Goal: Task Accomplishment & Management: Manage account settings

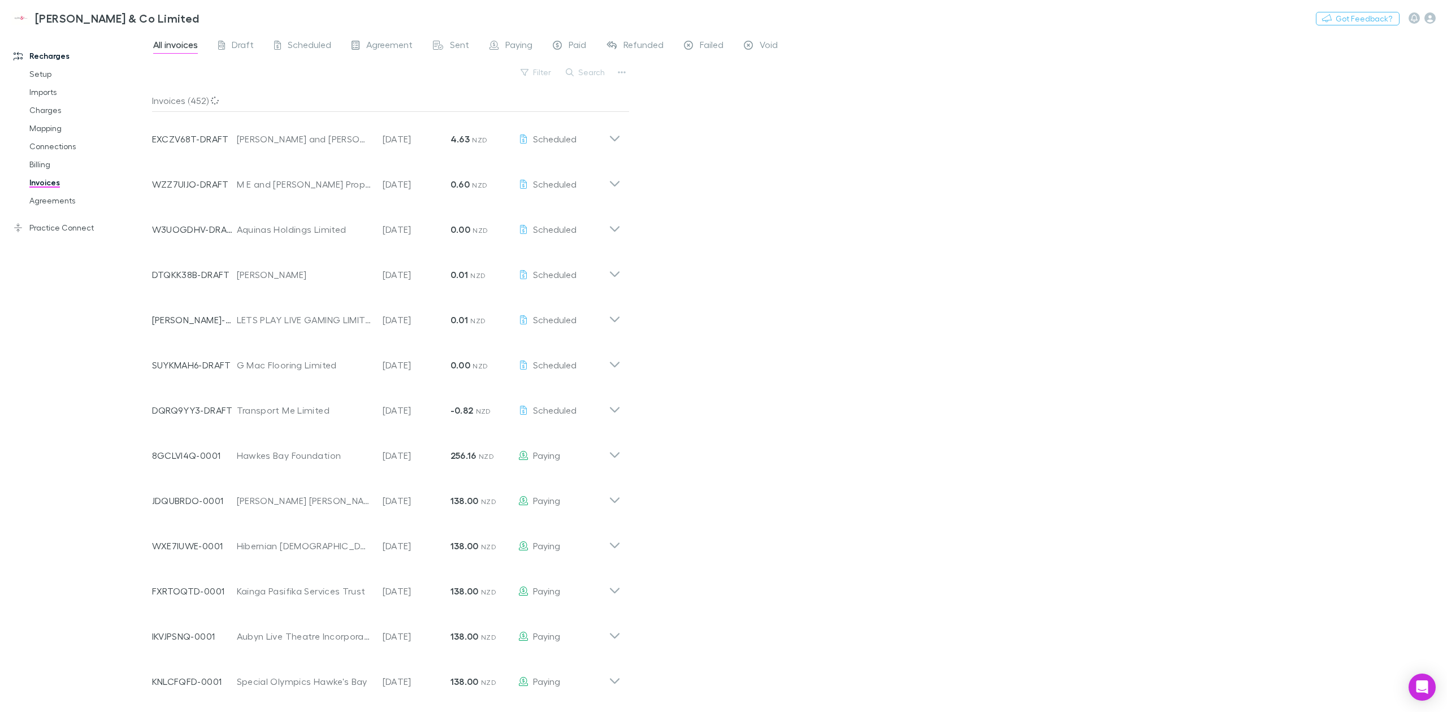
click at [332, 81] on div "Filter Search" at bounding box center [390, 76] width 477 height 25
click at [624, 274] on div "Invoice Number DTQKK38B-DRAFT Customer [PERSON_NAME] Invoice Date [DATE] Amount…" at bounding box center [386, 270] width 487 height 45
drag, startPoint x: 624, startPoint y: 480, endPoint x: 737, endPoint y: 420, distance: 127.6
click at [737, 420] on div "All invoices Draft Scheduled Agreement Sent Paying Paid Refunded Failed Void Fi…" at bounding box center [799, 372] width 1295 height 680
click at [737, 418] on div "All invoices Draft Scheduled Agreement Sent Paying Paid Refunded Failed Void Fi…" at bounding box center [799, 372] width 1295 height 680
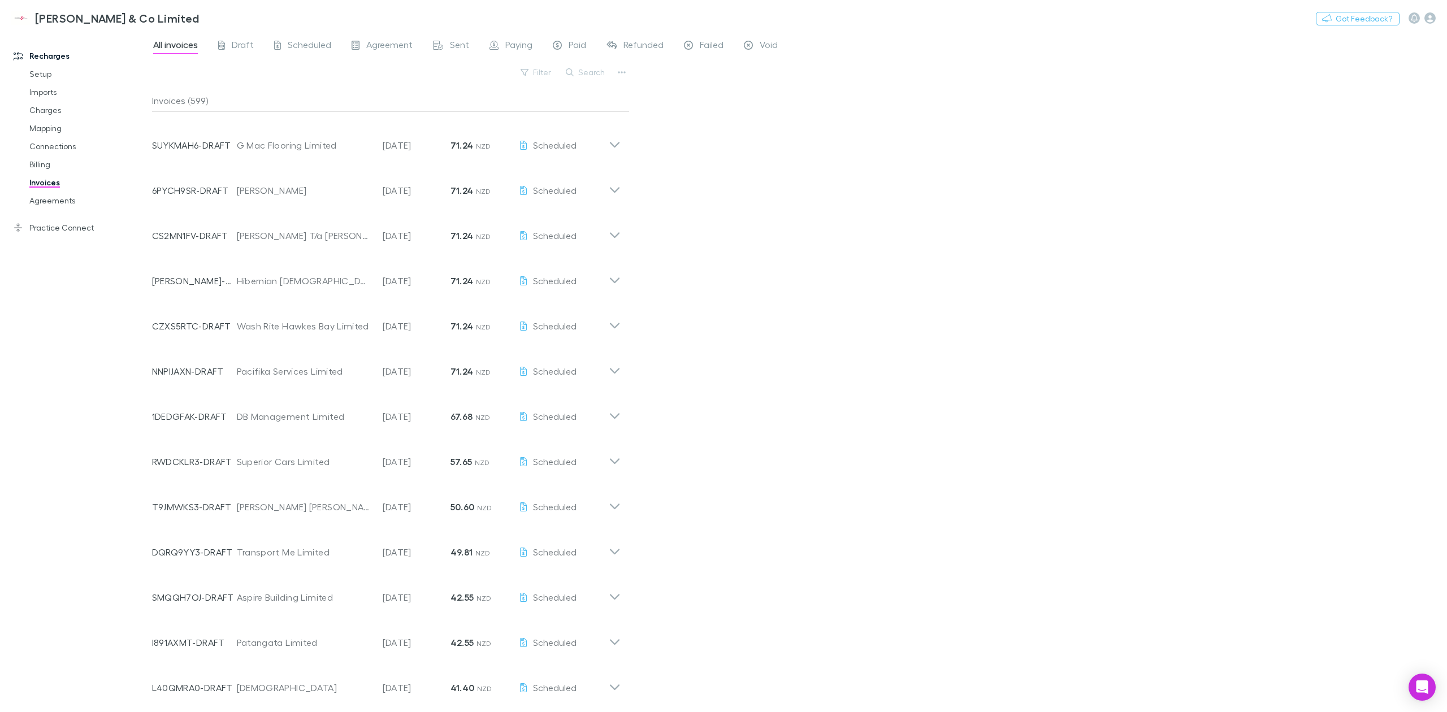
scroll to position [2666, 0]
drag, startPoint x: 713, startPoint y: 598, endPoint x: 676, endPoint y: 136, distance: 463.2
click at [295, 49] on span "Scheduled" at bounding box center [310, 46] width 44 height 15
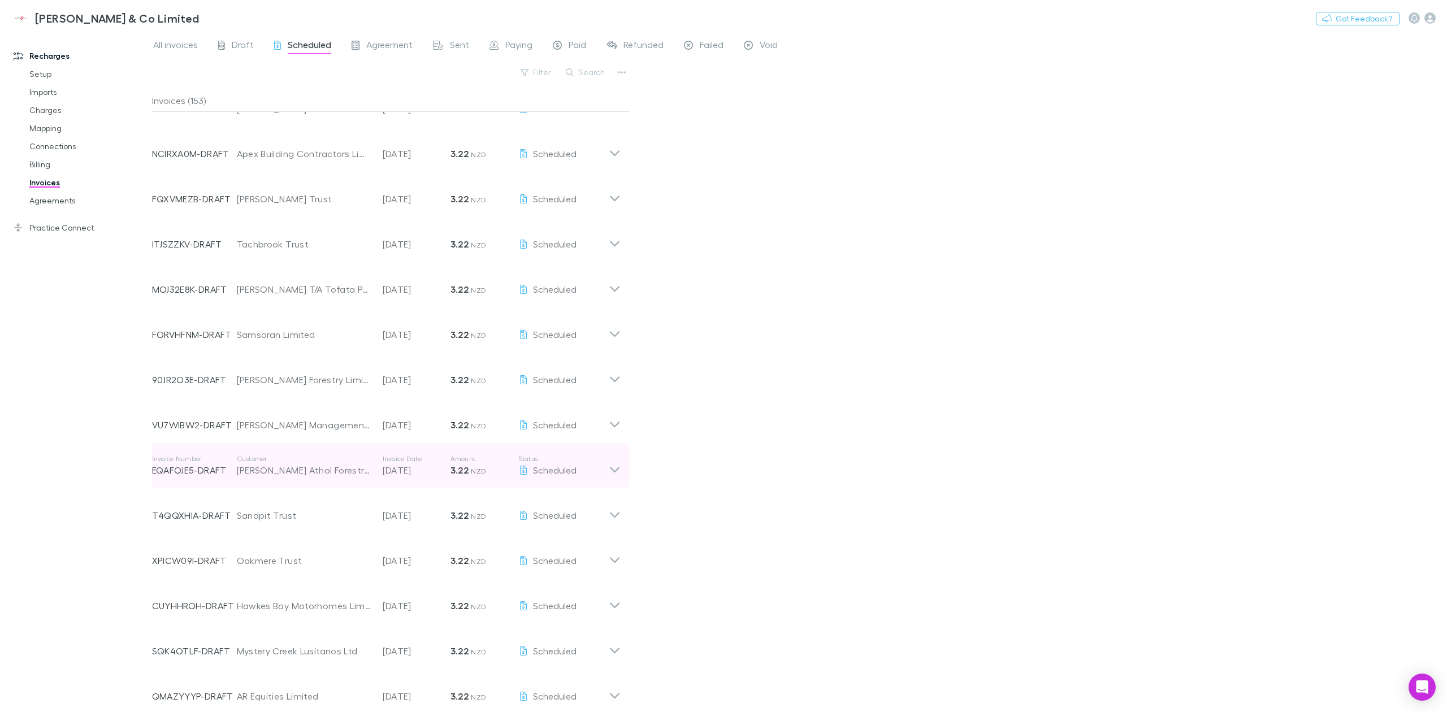
scroll to position [6325, 0]
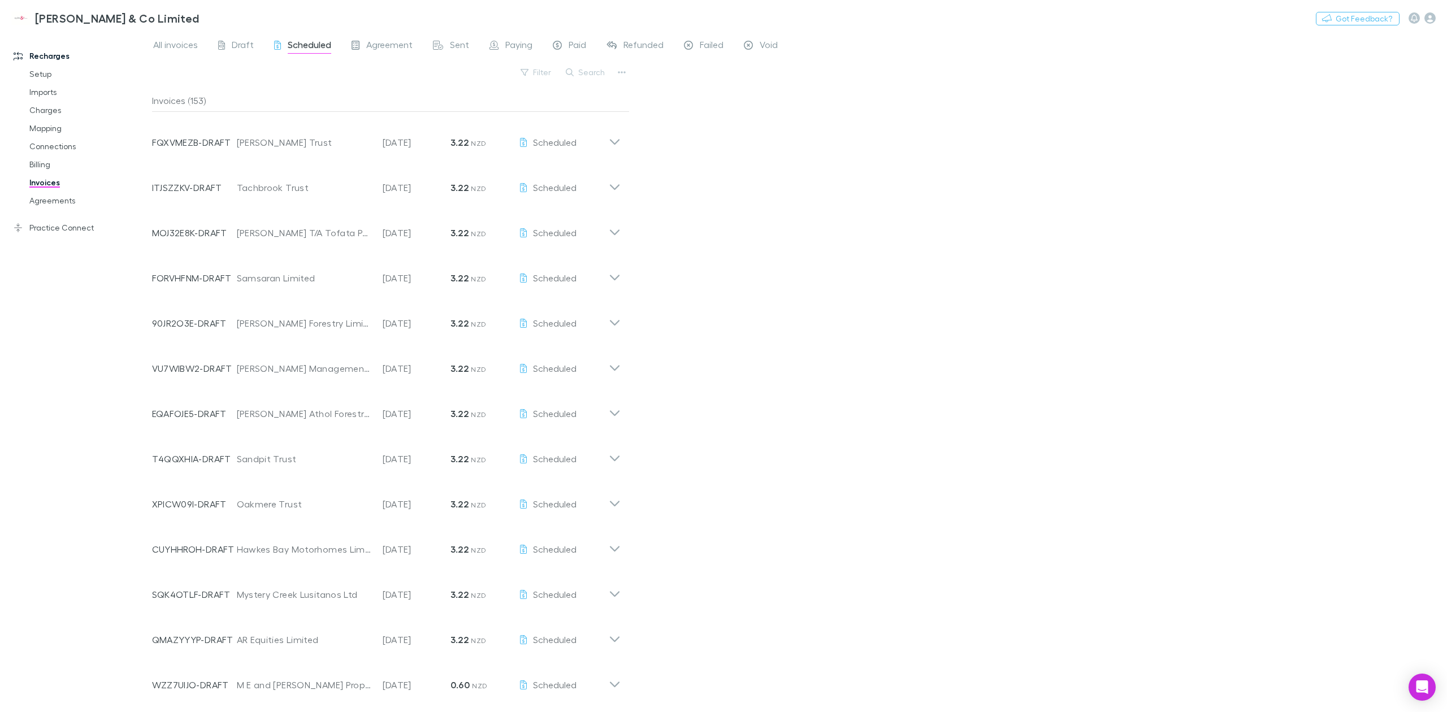
click at [801, 363] on div "All invoices Draft Scheduled Agreement Sent Paying Paid Refunded Failed Void Fi…" at bounding box center [799, 372] width 1295 height 680
drag, startPoint x: 678, startPoint y: 511, endPoint x: 646, endPoint y: 645, distance: 137.1
click at [610, 687] on icon at bounding box center [615, 680] width 12 height 23
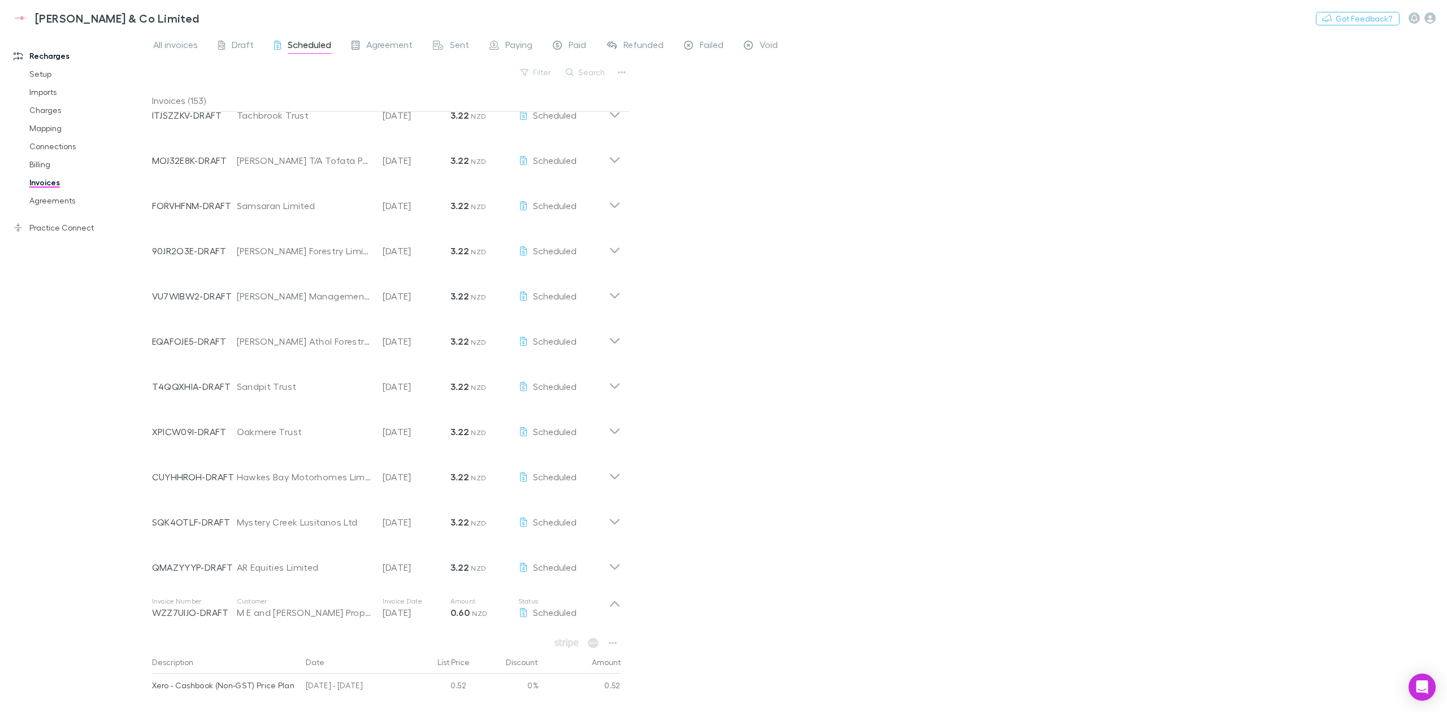
scroll to position [6466, 0]
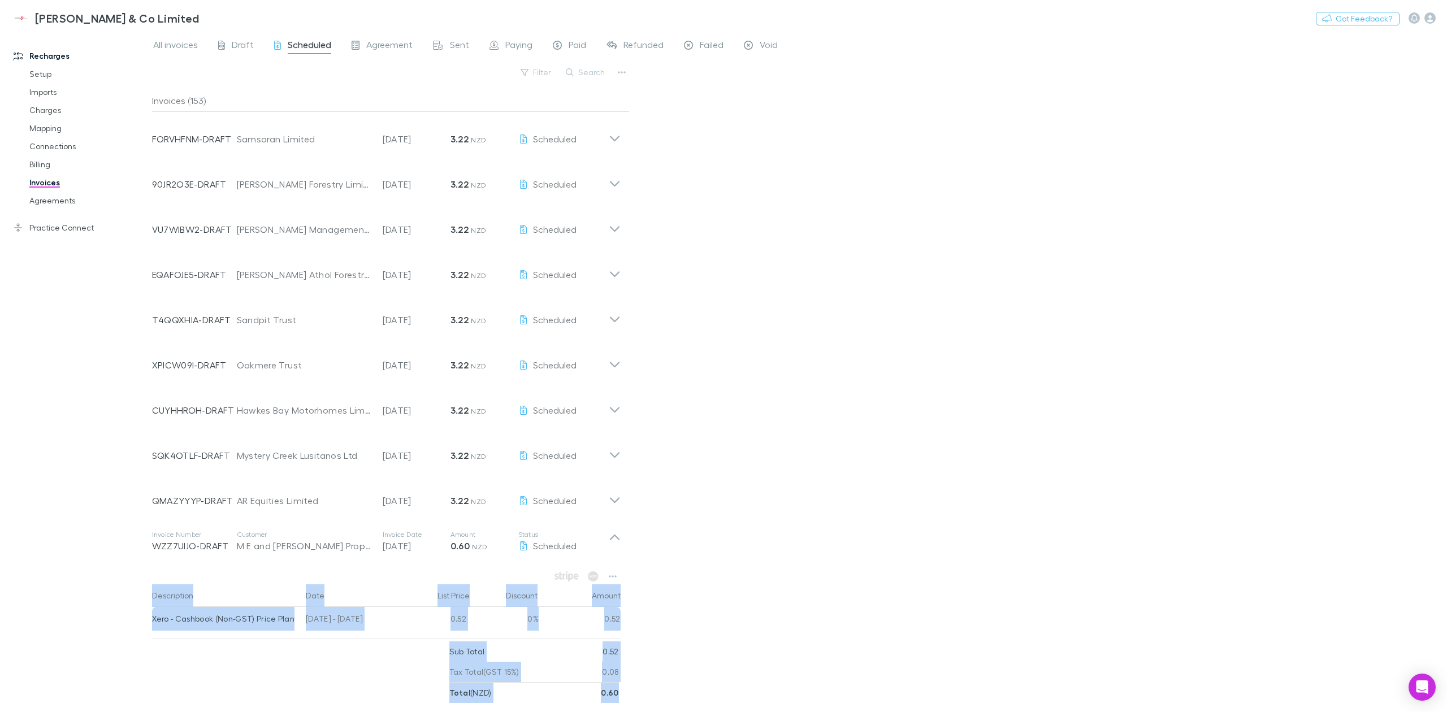
drag, startPoint x: 151, startPoint y: 589, endPoint x: 620, endPoint y: 685, distance: 478.9
click at [620, 685] on div "Description Date List Price Discount Amount Xero - Cashbook (Non-GST) Price Pla…" at bounding box center [386, 633] width 487 height 139
drag, startPoint x: 619, startPoint y: 692, endPoint x: 141, endPoint y: 596, distance: 487.6
click at [141, 596] on div "Recharges Setup Imports Charges Mapping Connections Billing Invoices Agreements…" at bounding box center [723, 372] width 1447 height 680
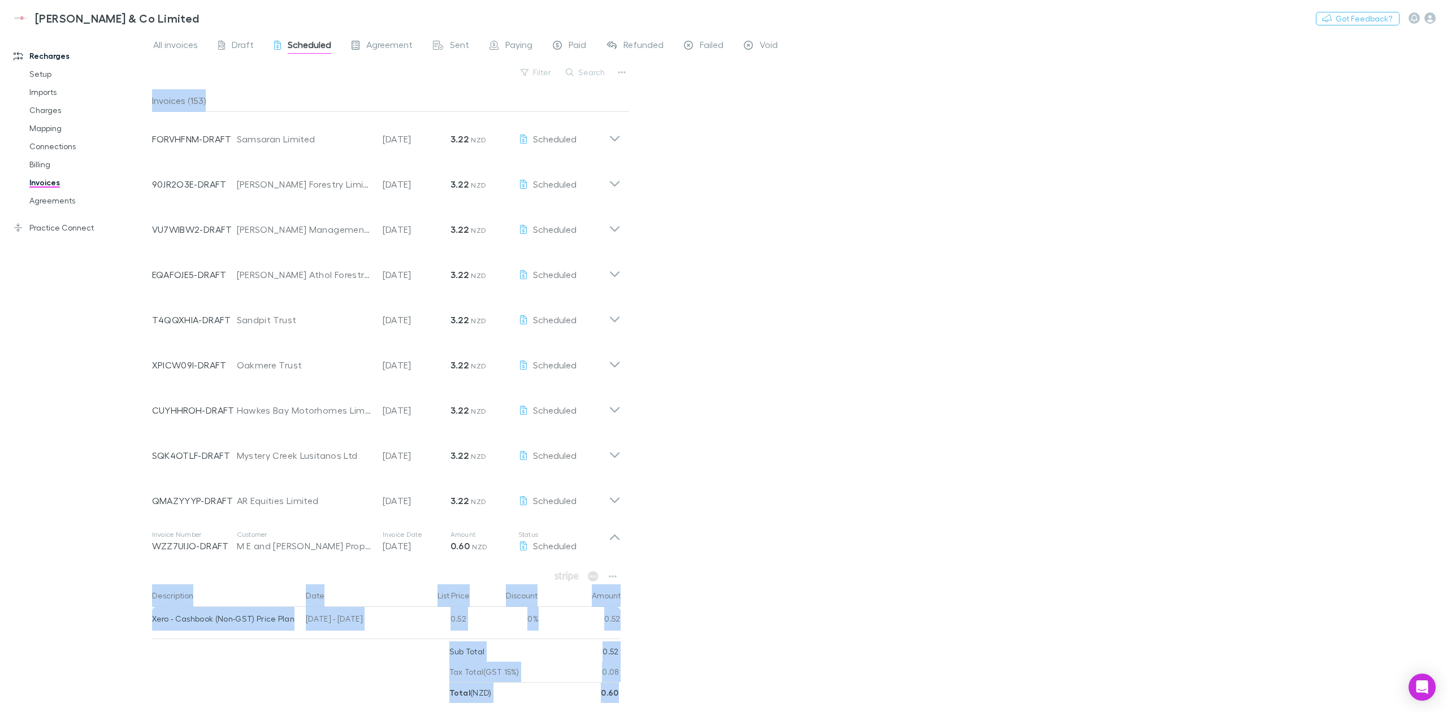
click at [141, 596] on div "Recharges Setup Imports Charges Mapping Connections Billing Invoices Agreements…" at bounding box center [81, 371] width 163 height 670
drag, startPoint x: 440, startPoint y: 647, endPoint x: 582, endPoint y: 665, distance: 143.5
click at [582, 665] on div "Recharges Setup Imports Charges Mapping Connections Billing Invoices Agreements…" at bounding box center [723, 372] width 1447 height 680
click at [582, 665] on div "Tax Total (GST 15%) 0.08" at bounding box center [534, 672] width 170 height 20
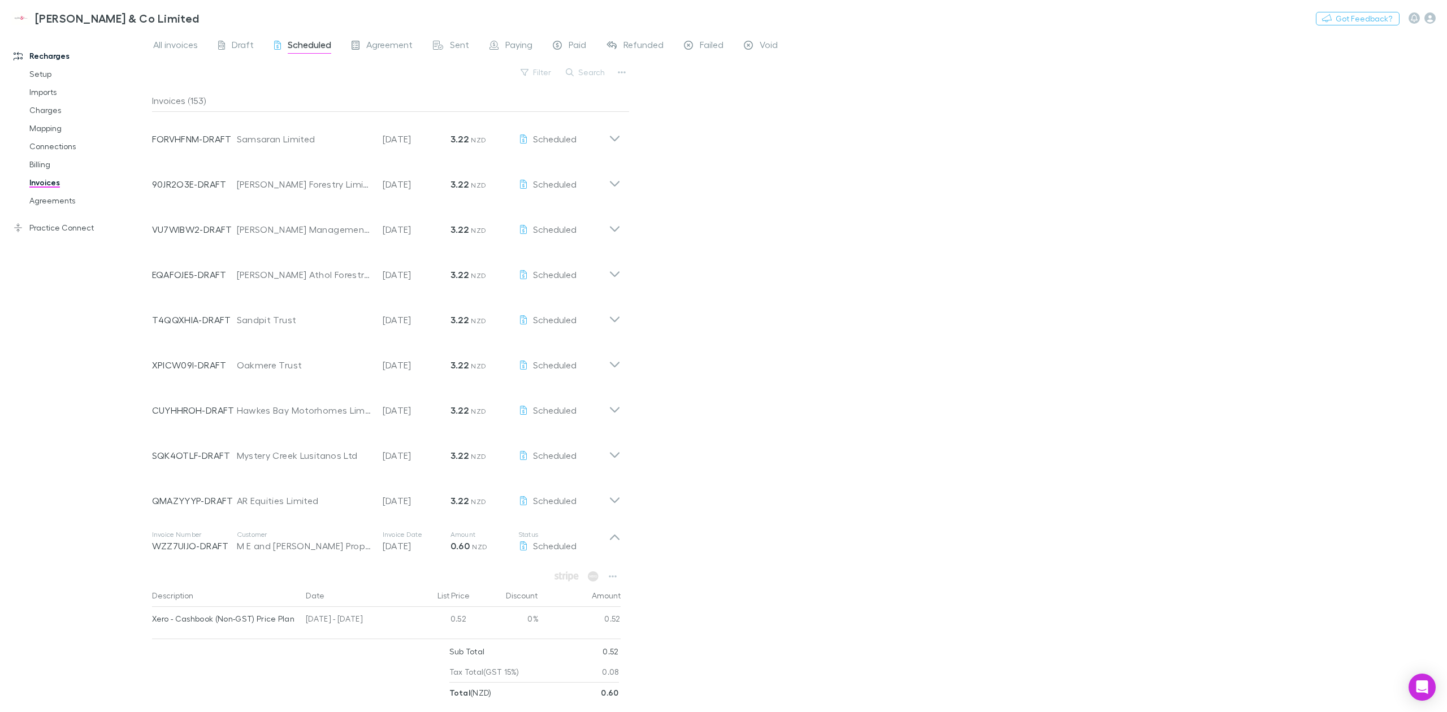
drag, startPoint x: 658, startPoint y: 584, endPoint x: 645, endPoint y: 485, distance: 100.3
click at [606, 537] on p "Status" at bounding box center [563, 534] width 90 height 9
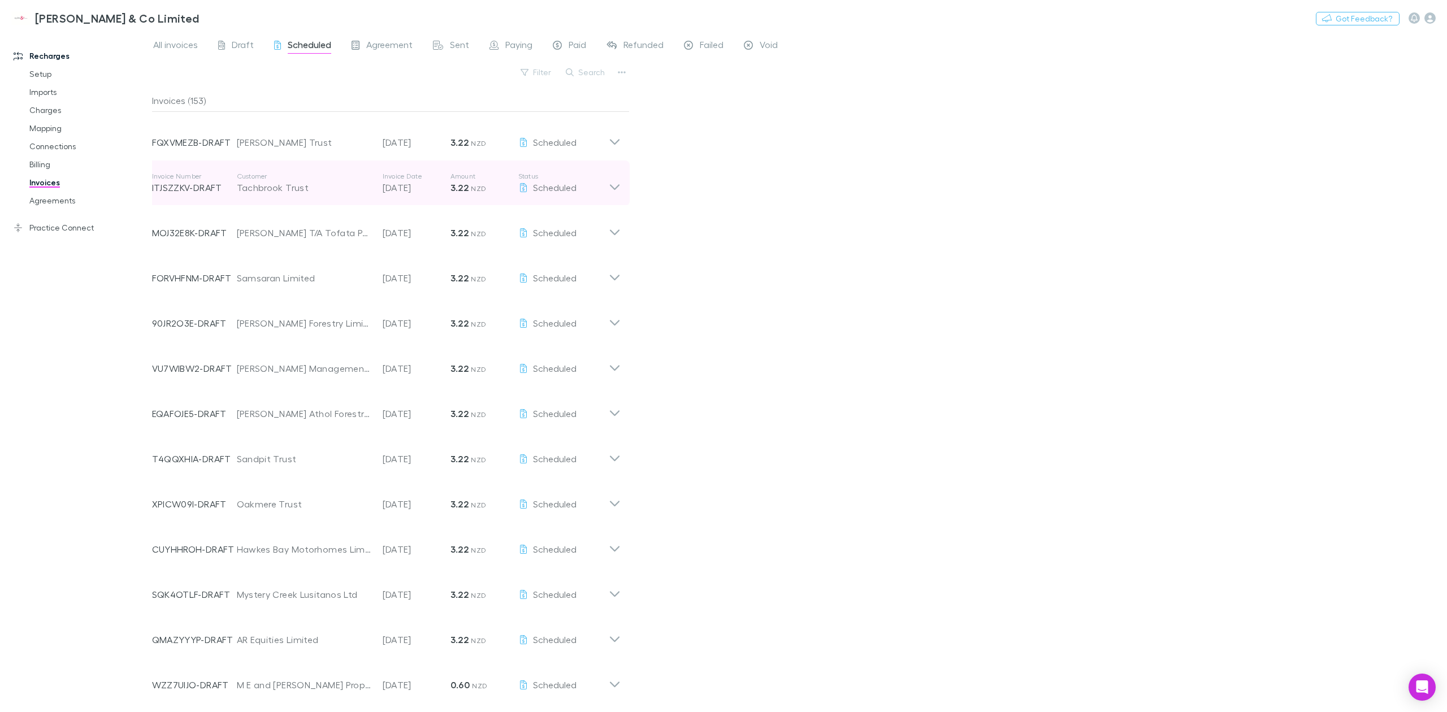
scroll to position [6325, 0]
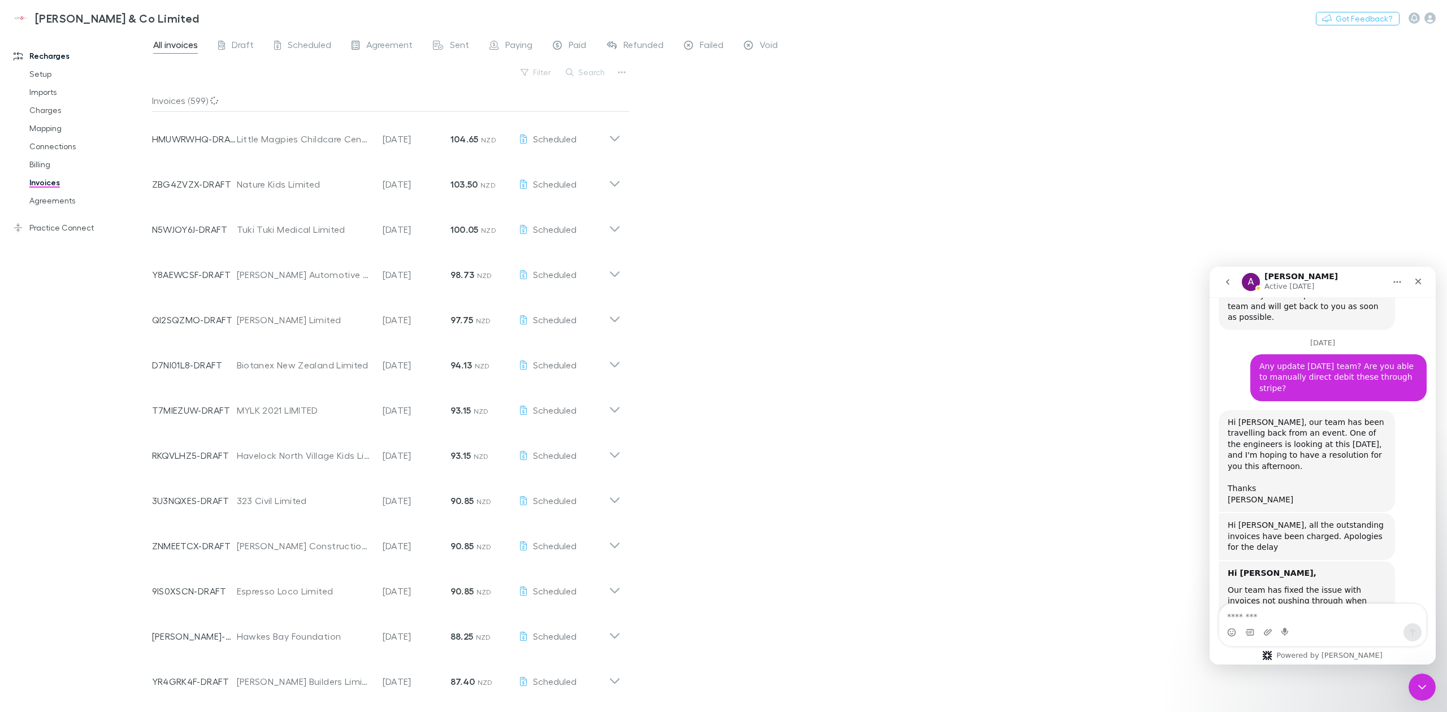
scroll to position [2593, 0]
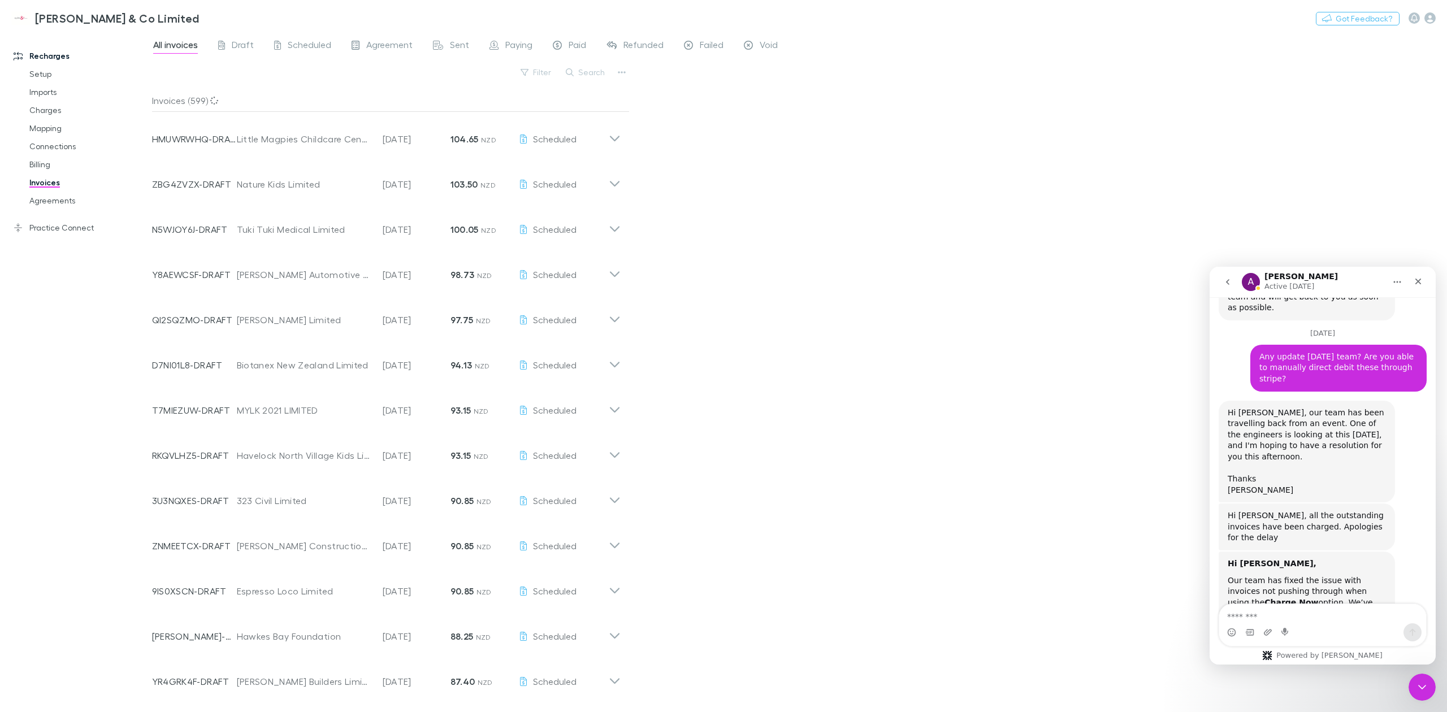
click at [1330, 658] on img "Alex says…" at bounding box center [1302, 693] width 151 height 70
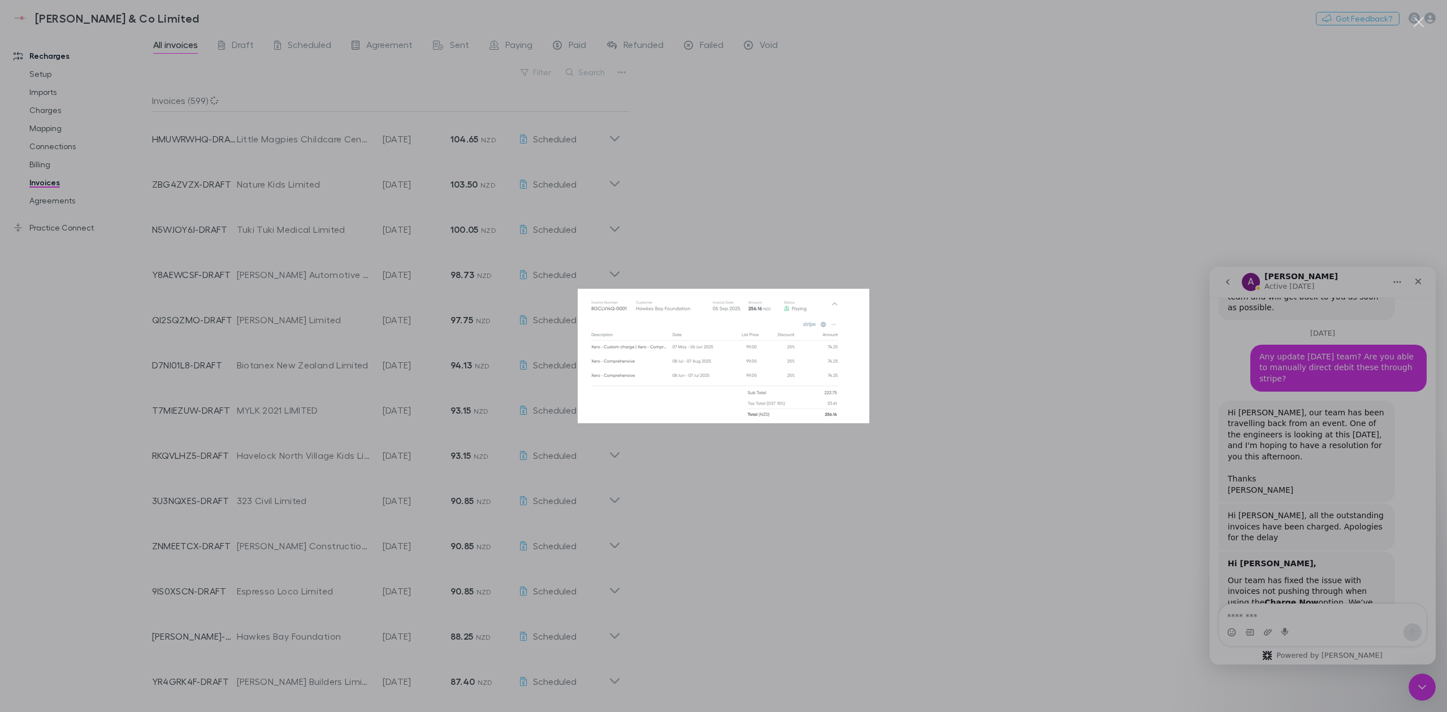
click at [1336, 416] on div "Intercom messenger" at bounding box center [723, 356] width 1447 height 712
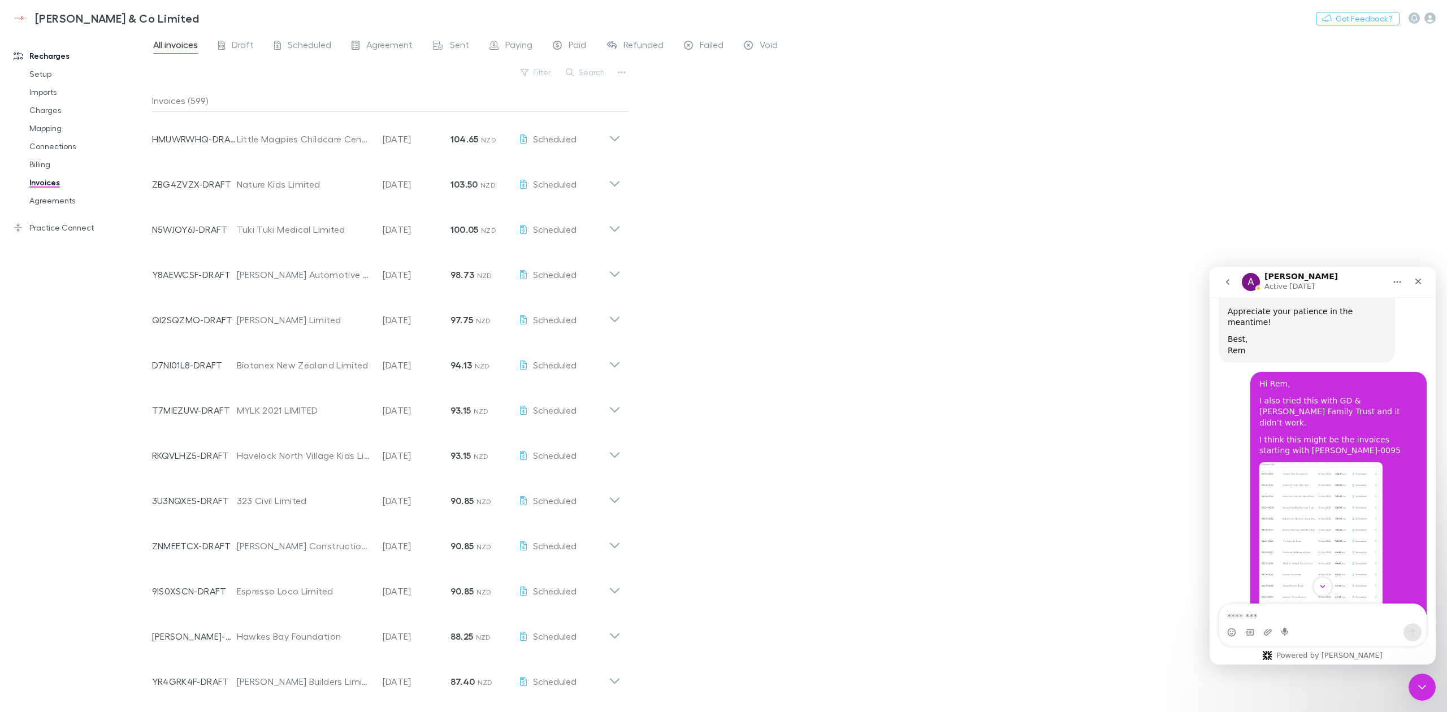
scroll to position [936, 0]
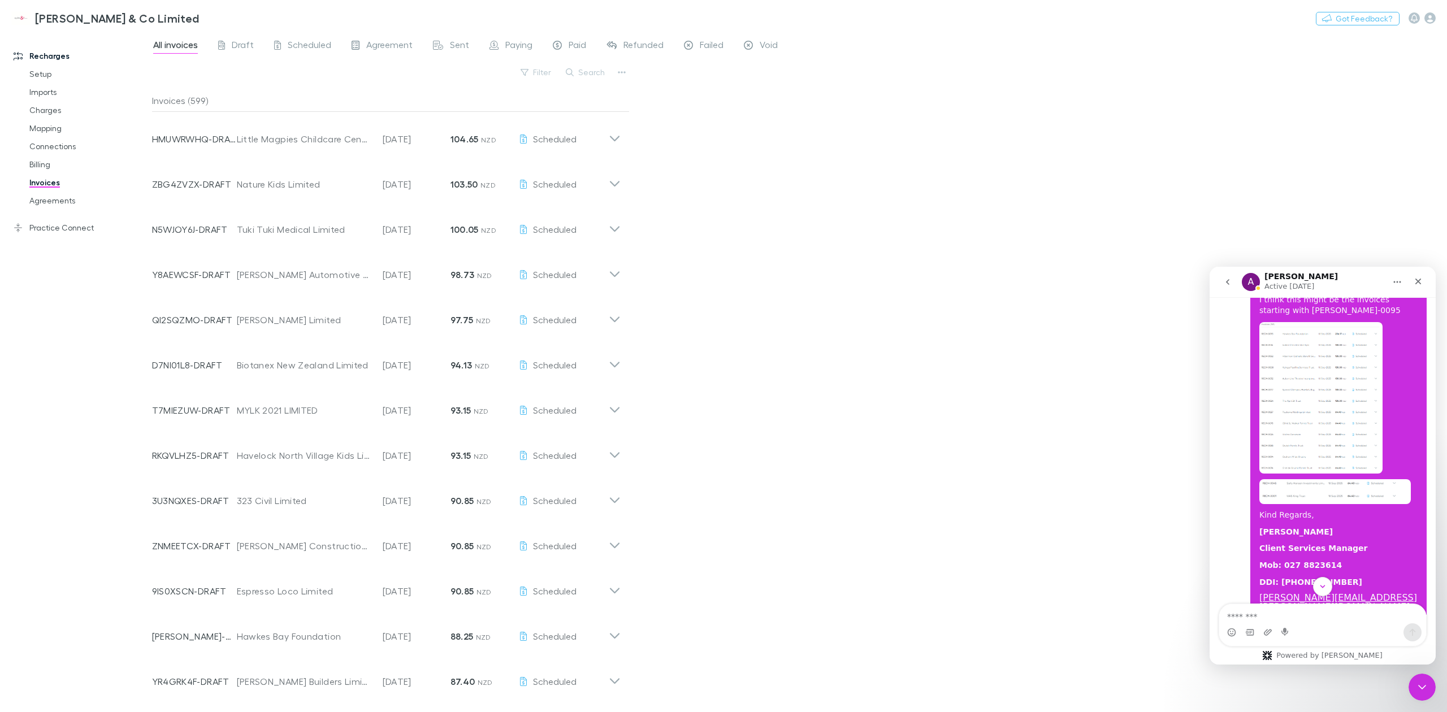
click at [1310, 367] on img "Kate says…" at bounding box center [1320, 397] width 123 height 151
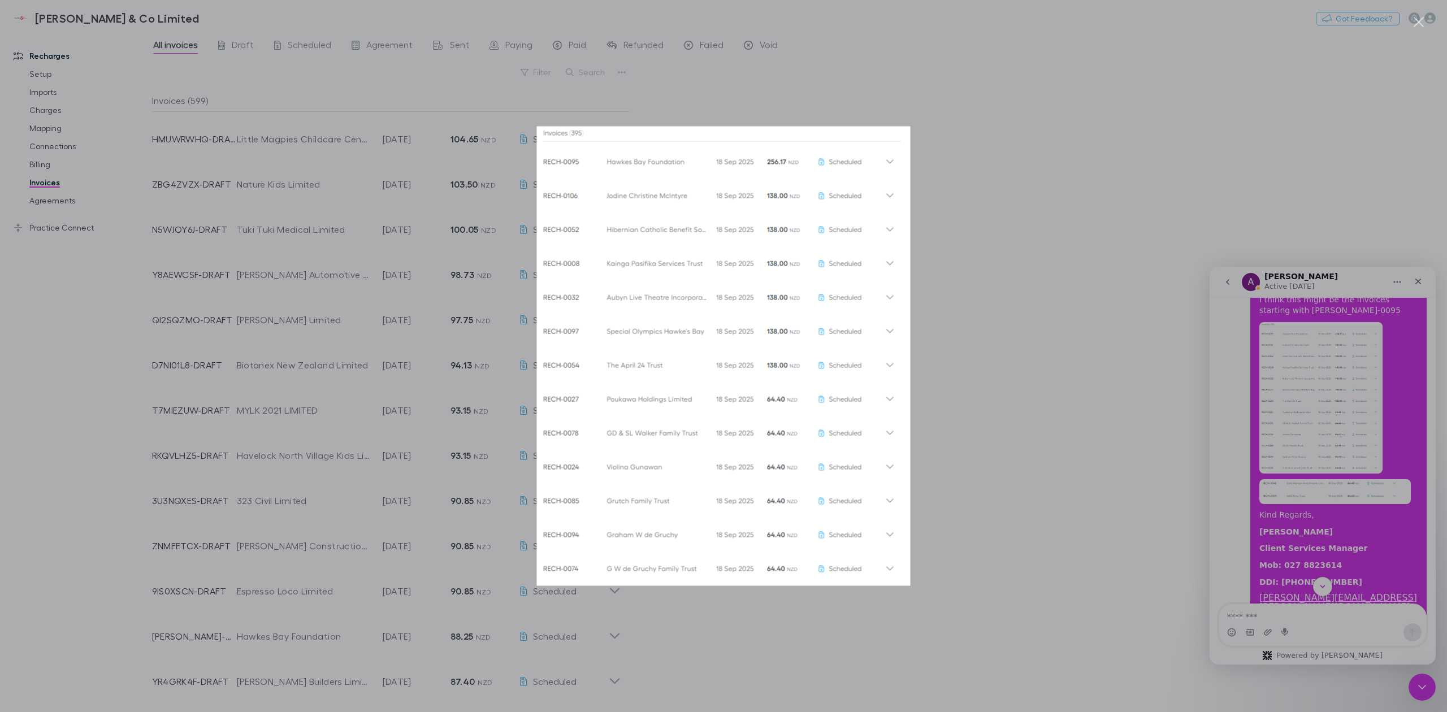
click at [658, 340] on img "Close" at bounding box center [724, 356] width 374 height 459
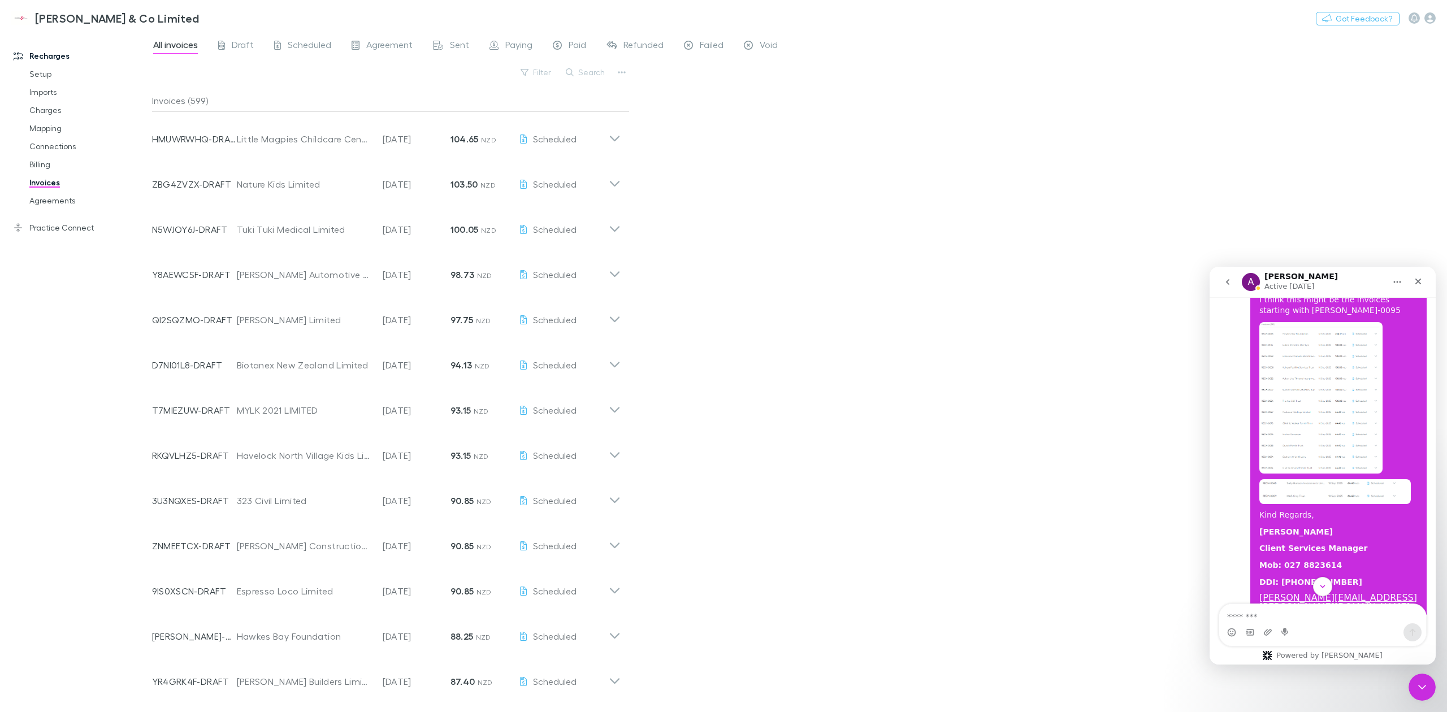
scroll to position [883, 0]
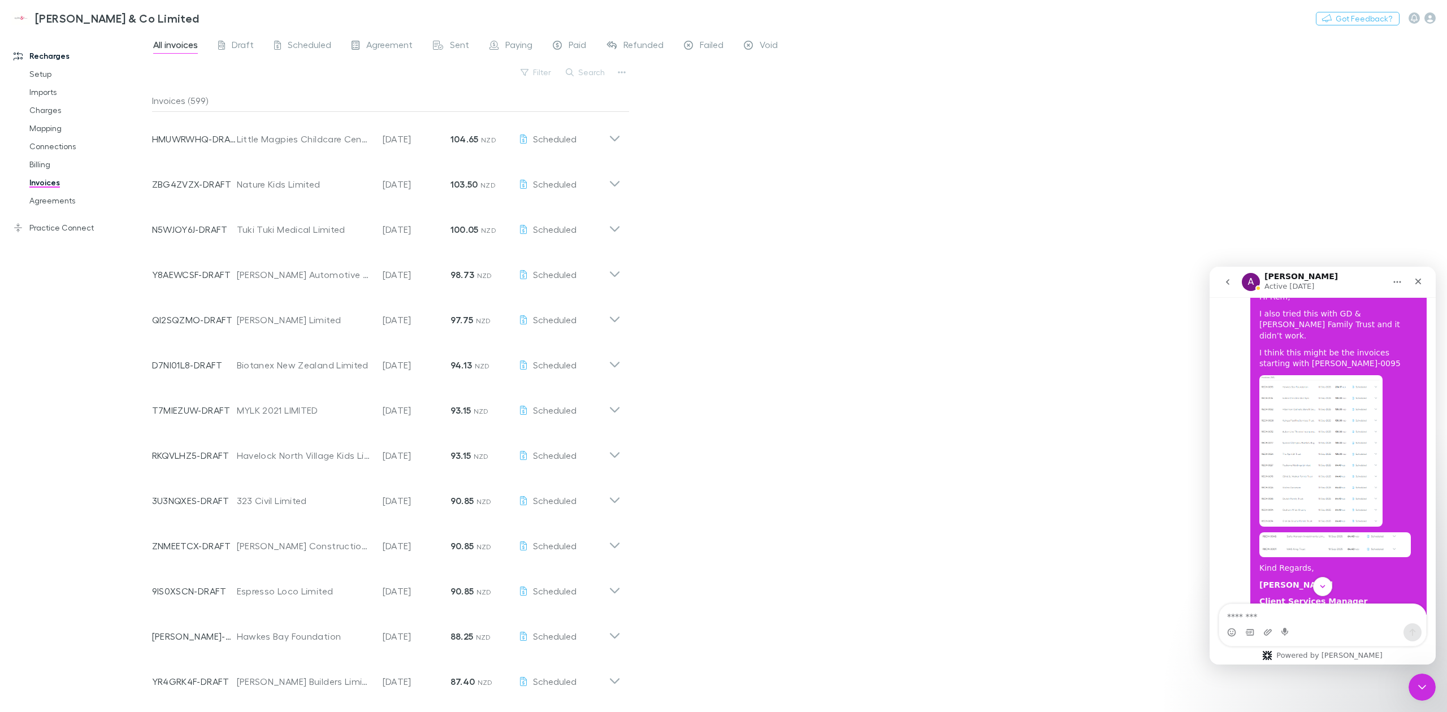
click at [1325, 375] on img "Kate says…" at bounding box center [1320, 450] width 123 height 151
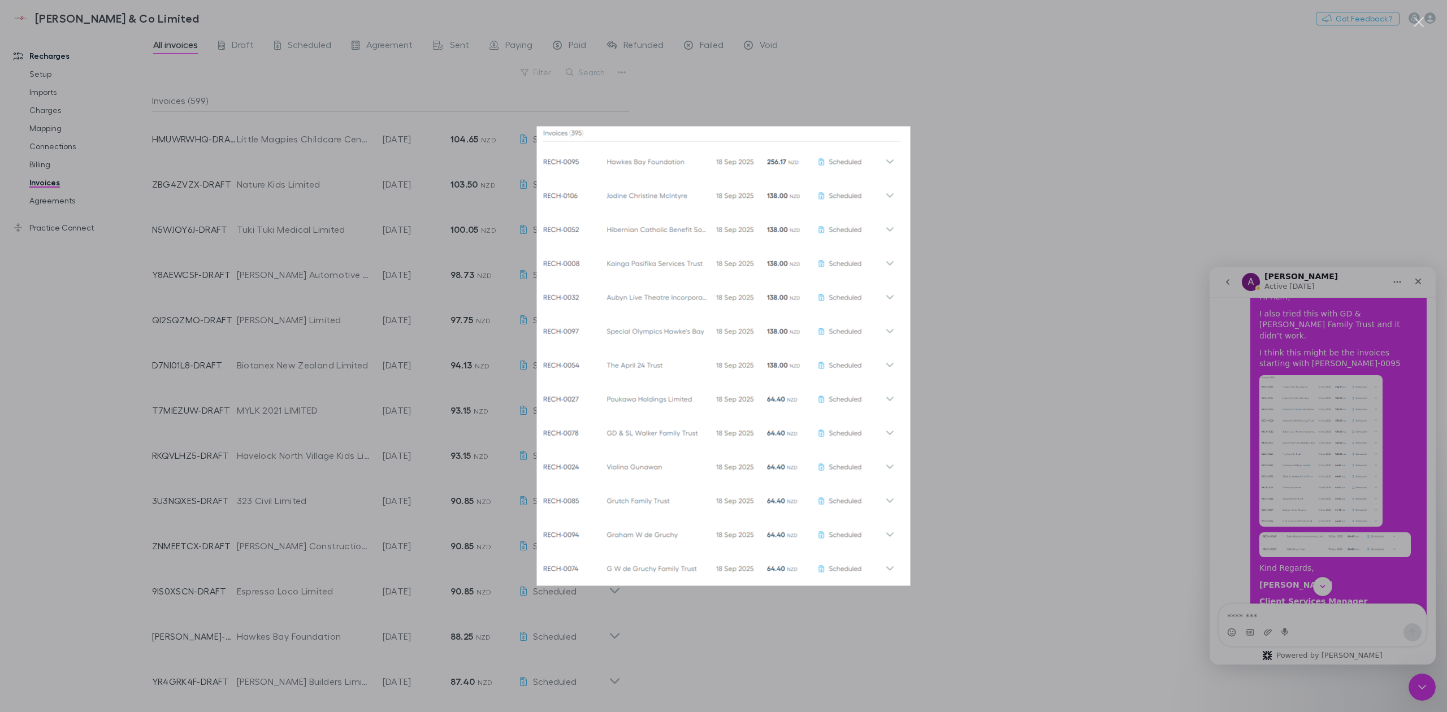
scroll to position [0, 0]
click at [1354, 463] on div "Intercom messenger" at bounding box center [723, 356] width 1447 height 712
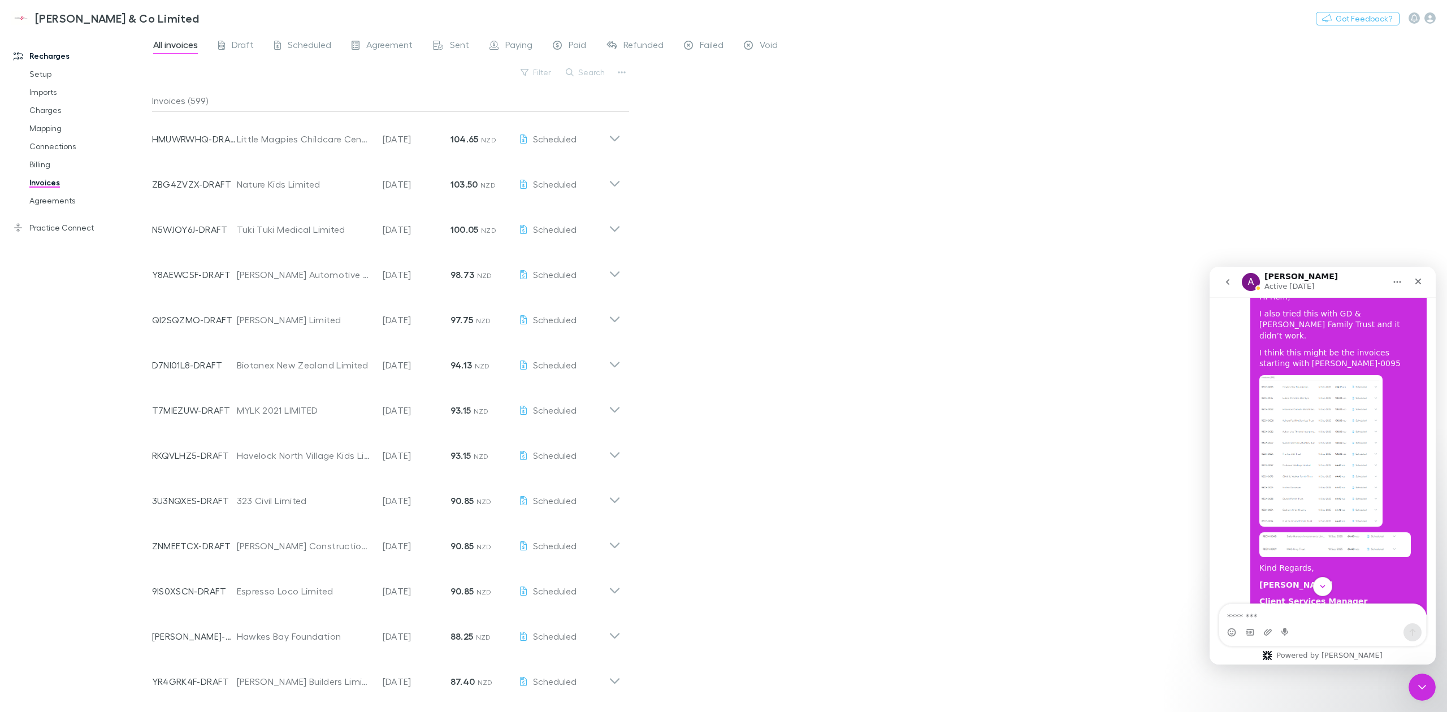
click at [1354, 532] on img "Kate says…" at bounding box center [1334, 544] width 151 height 25
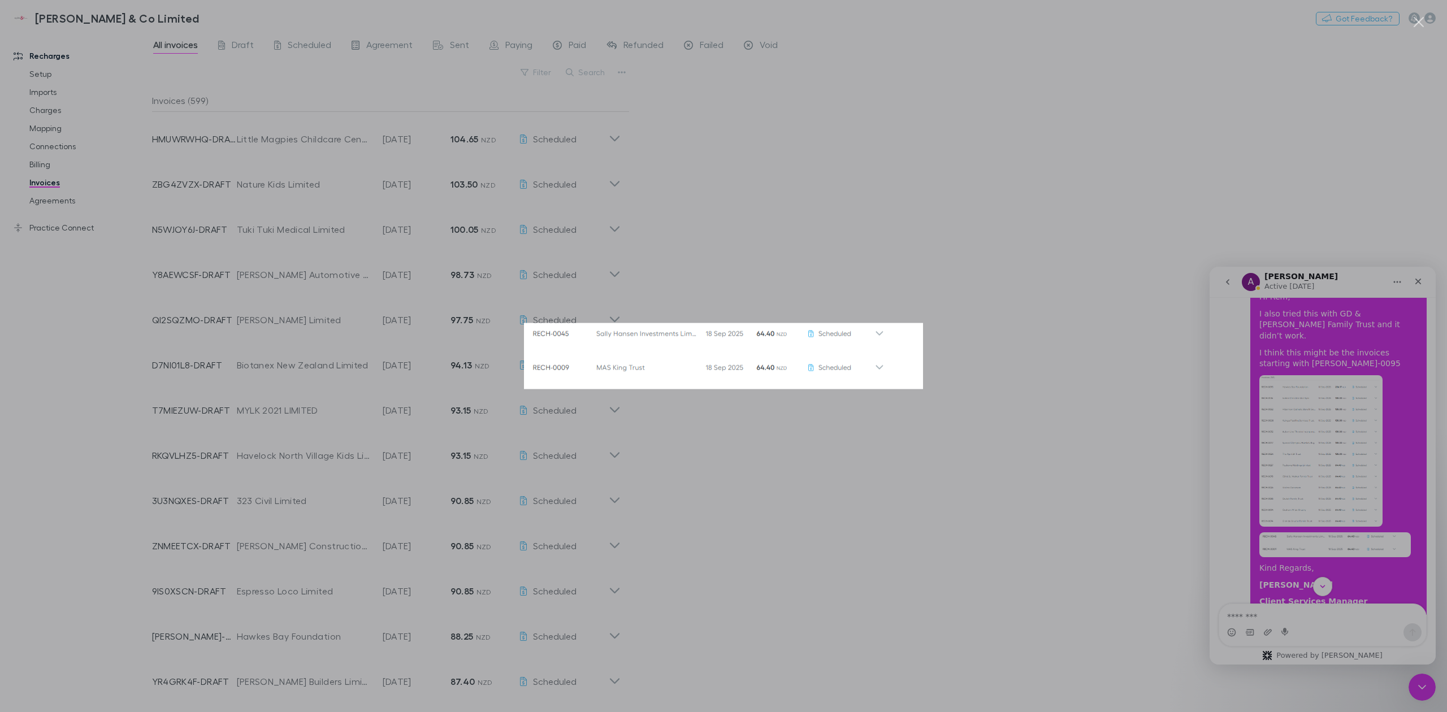
click at [1111, 446] on div "Intercom messenger" at bounding box center [723, 356] width 1447 height 712
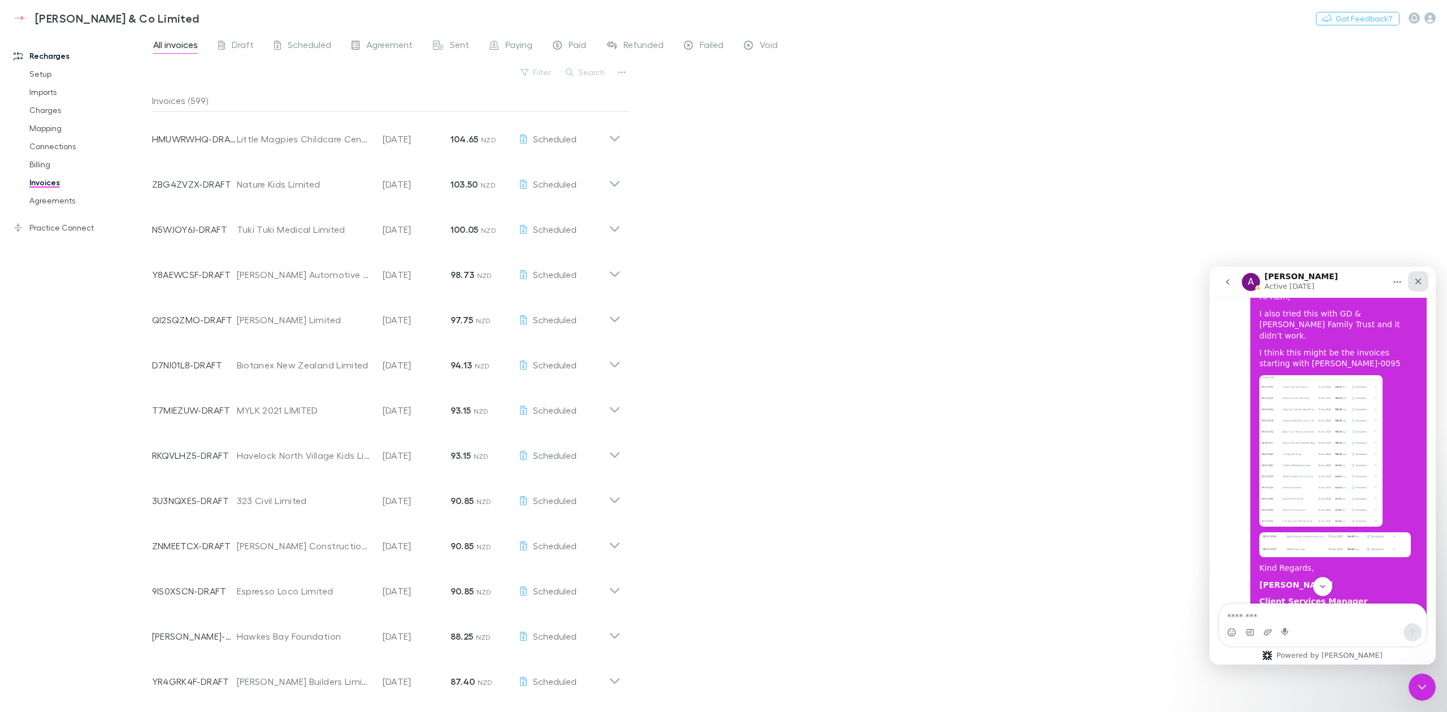
click at [1417, 280] on icon "Close" at bounding box center [1418, 282] width 6 height 6
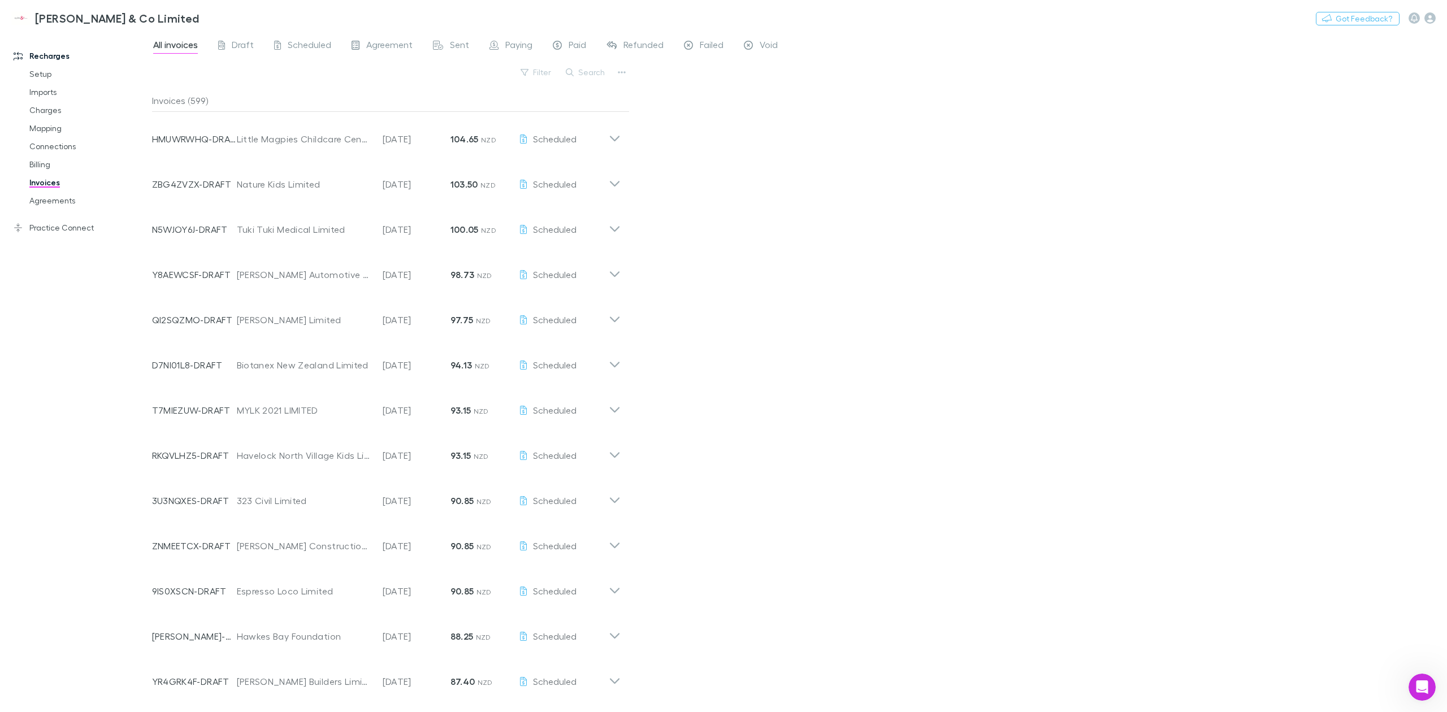
scroll to position [2593, 0]
click at [895, 102] on div "All invoices Draft Scheduled Agreement Sent Paying Paid Refunded Failed Void Fi…" at bounding box center [799, 372] width 1295 height 680
drag, startPoint x: 897, startPoint y: 209, endPoint x: 897, endPoint y: 272, distance: 62.7
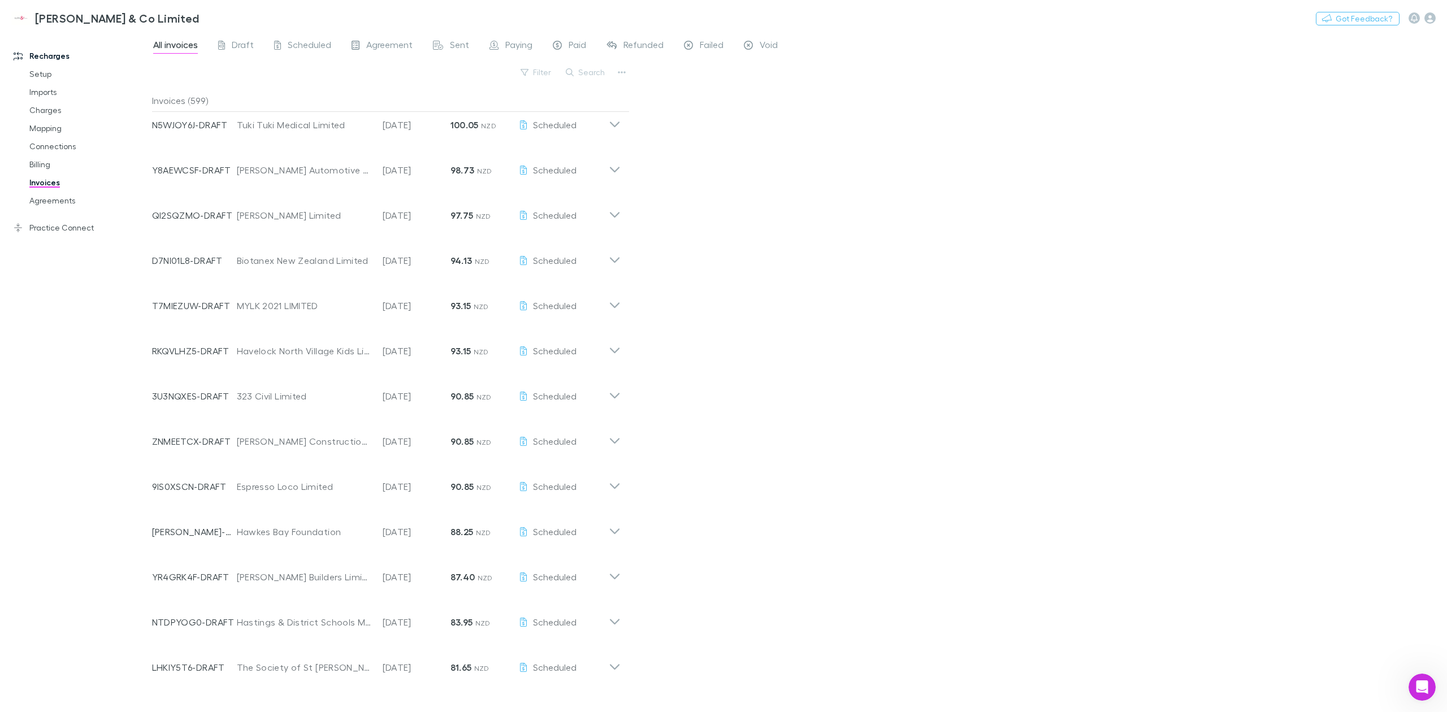
scroll to position [0, 0]
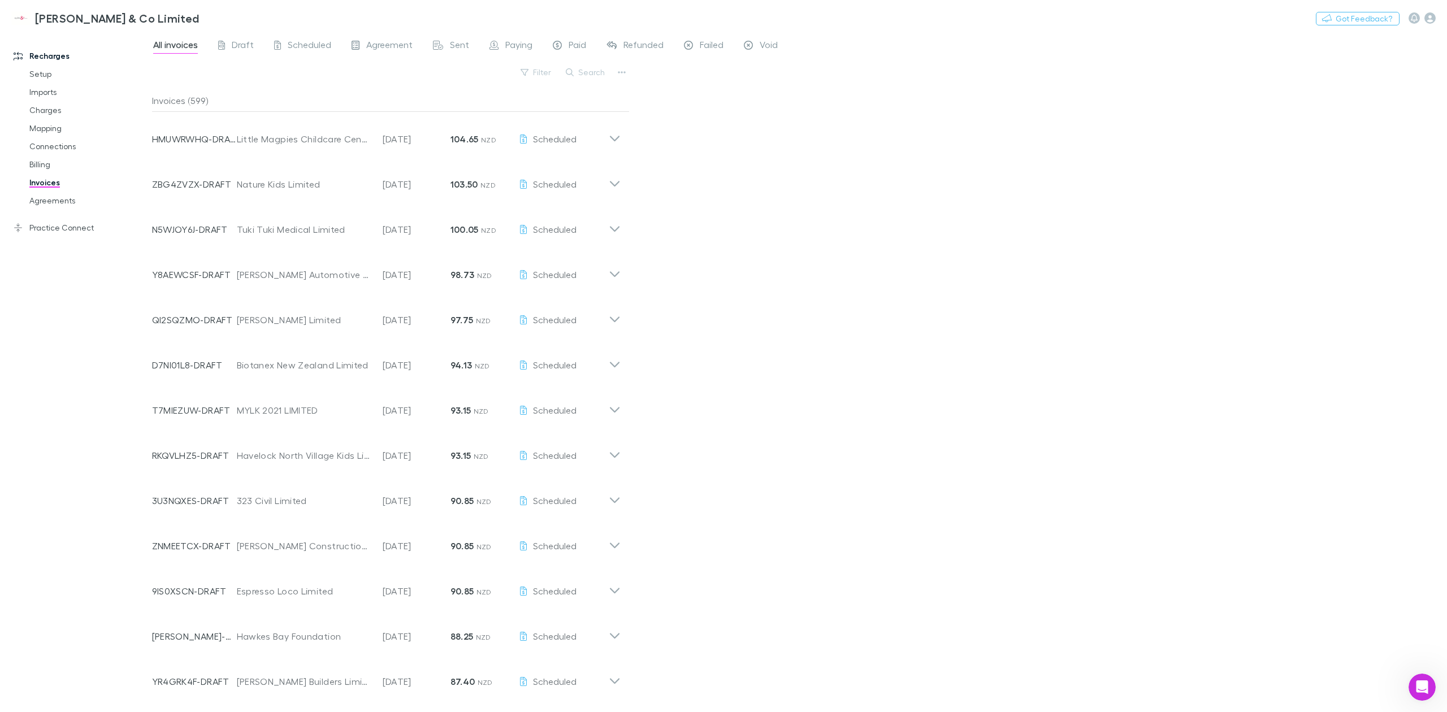
click at [978, 232] on div "All invoices Draft Scheduled Agreement Sent Paying Paid Refunded Failed Void Fi…" at bounding box center [799, 372] width 1295 height 680
